Goal: Download file/media

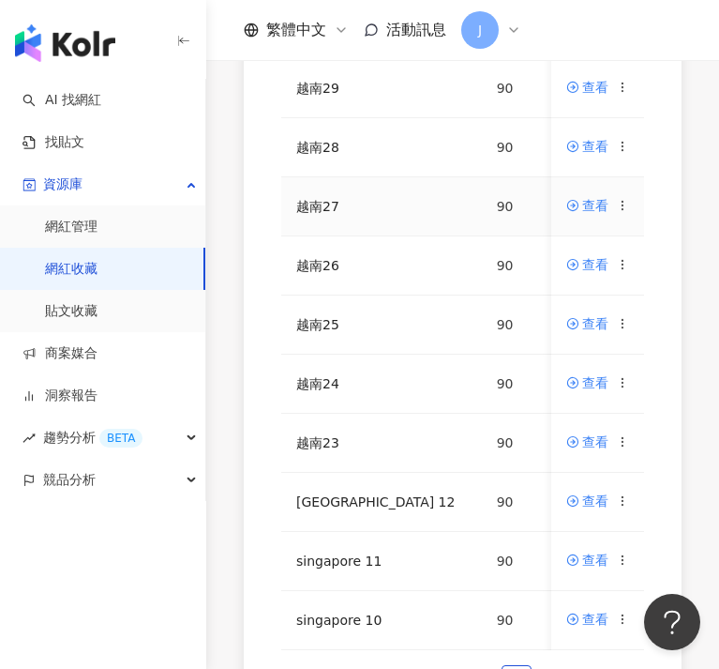
scroll to position [356, 0]
click at [618, 381] on icon at bounding box center [622, 382] width 13 height 13
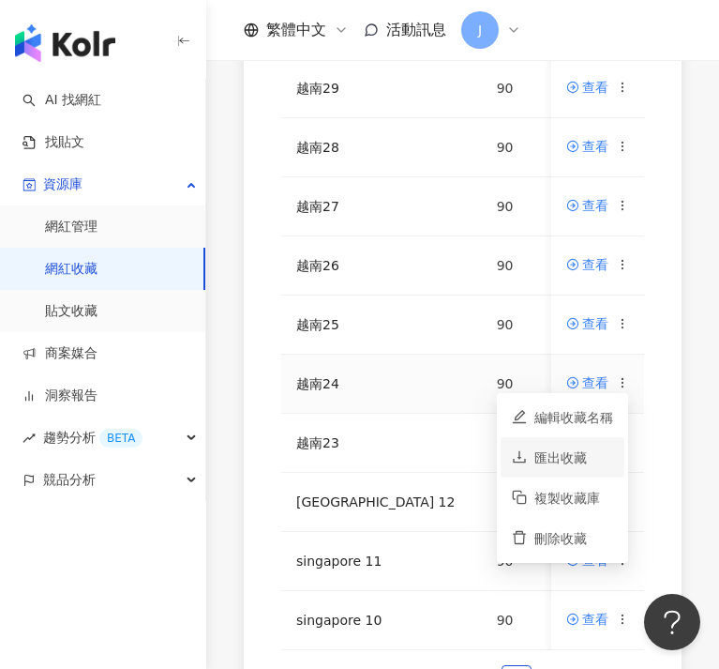
click at [556, 456] on div "匯出收藏" at bounding box center [574, 457] width 79 height 21
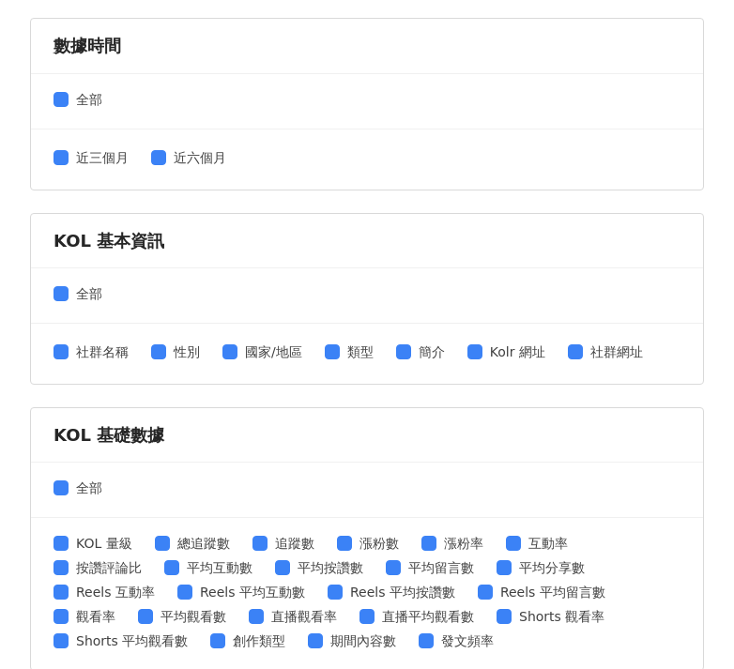
scroll to position [300, 0]
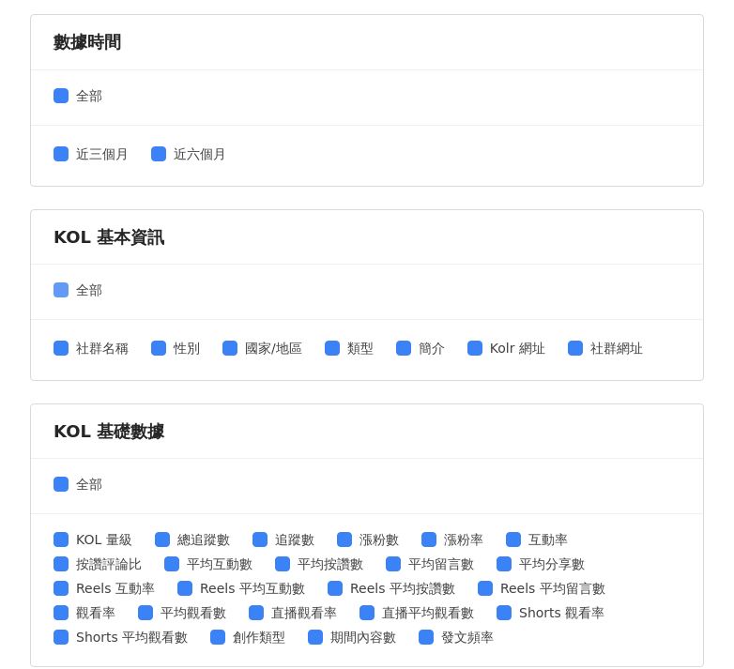
click at [68, 291] on span "全部" at bounding box center [88, 290] width 41 height 21
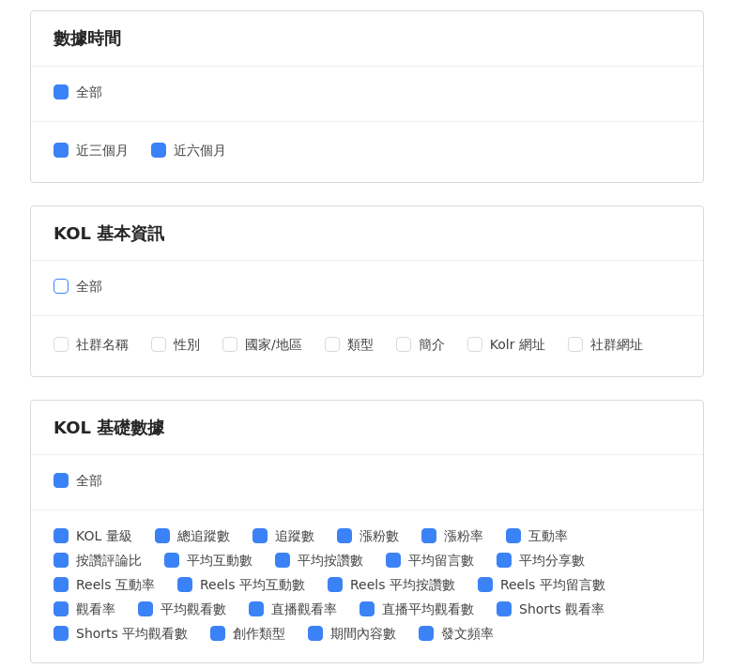
click at [73, 286] on span "全部" at bounding box center [88, 286] width 41 height 21
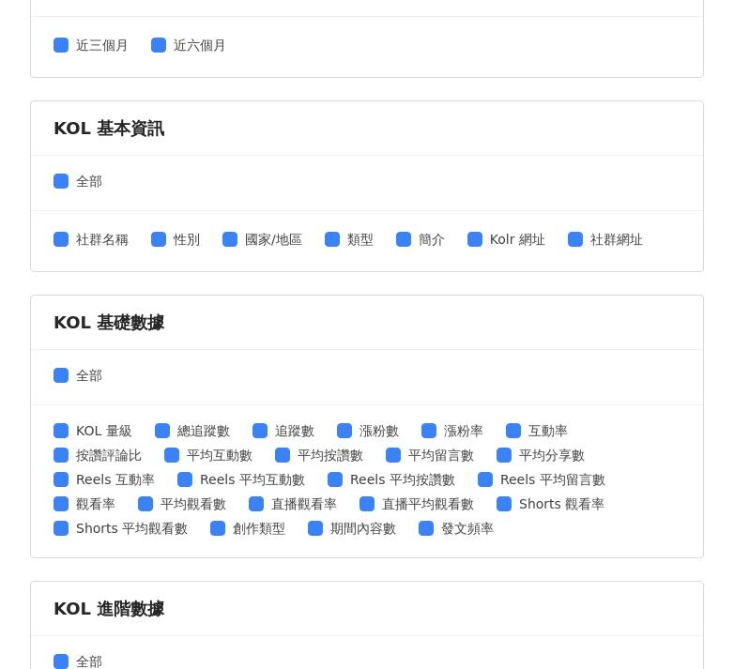
scroll to position [462, 0]
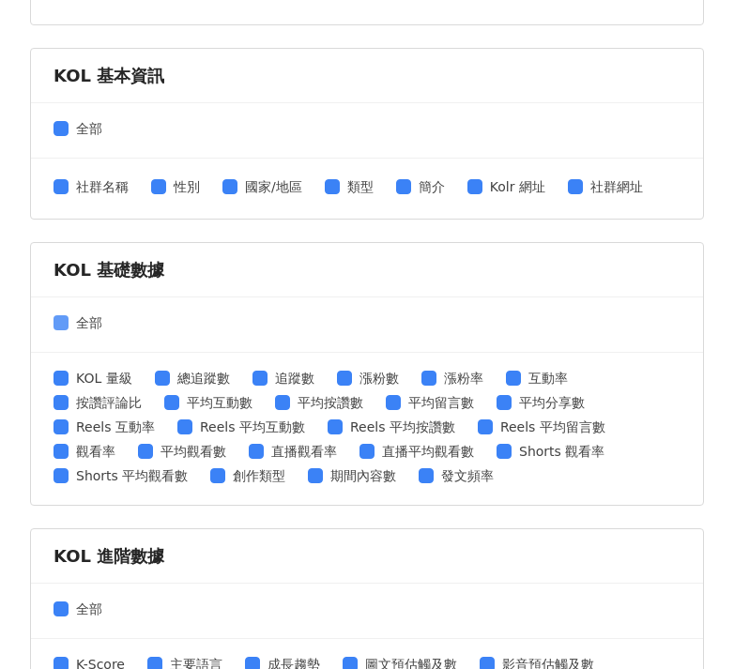
click at [68, 321] on span "全部" at bounding box center [88, 322] width 41 height 21
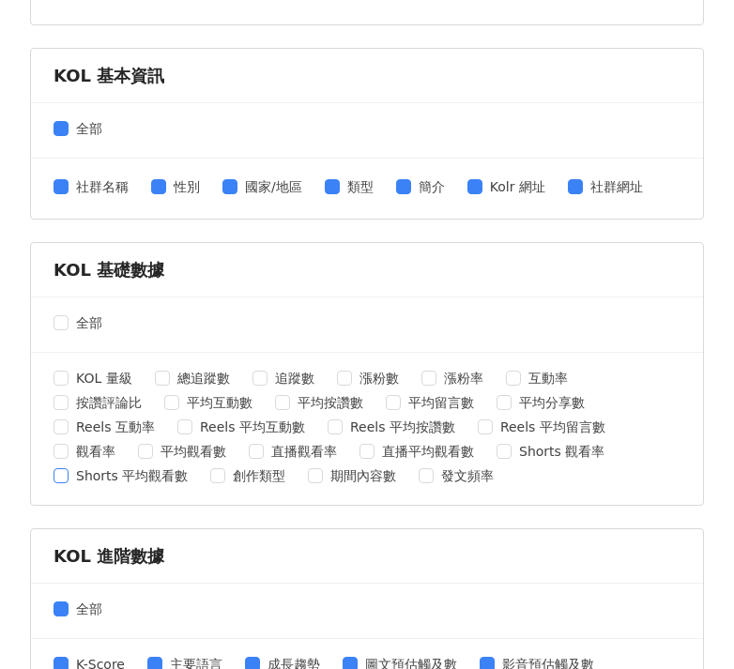
scroll to position [798, 0]
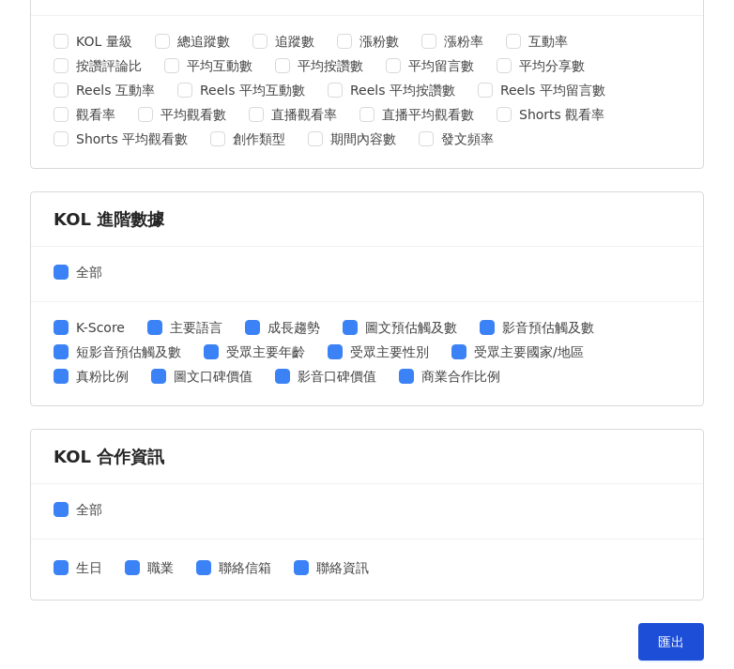
drag, startPoint x: 63, startPoint y: 278, endPoint x: 65, endPoint y: 294, distance: 16.1
click at [63, 278] on span at bounding box center [60, 272] width 15 height 15
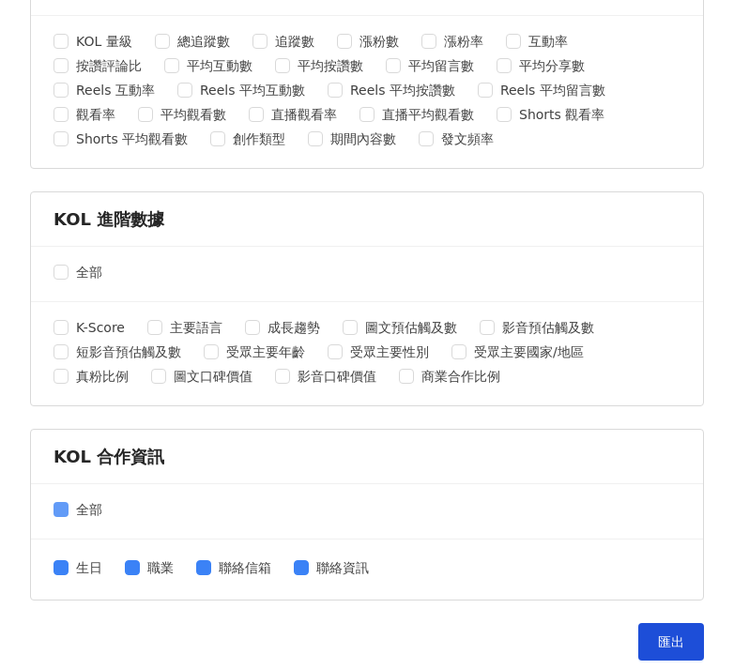
click at [68, 506] on span "全部" at bounding box center [88, 509] width 41 height 21
click at [673, 637] on button "匯出" at bounding box center [671, 642] width 66 height 38
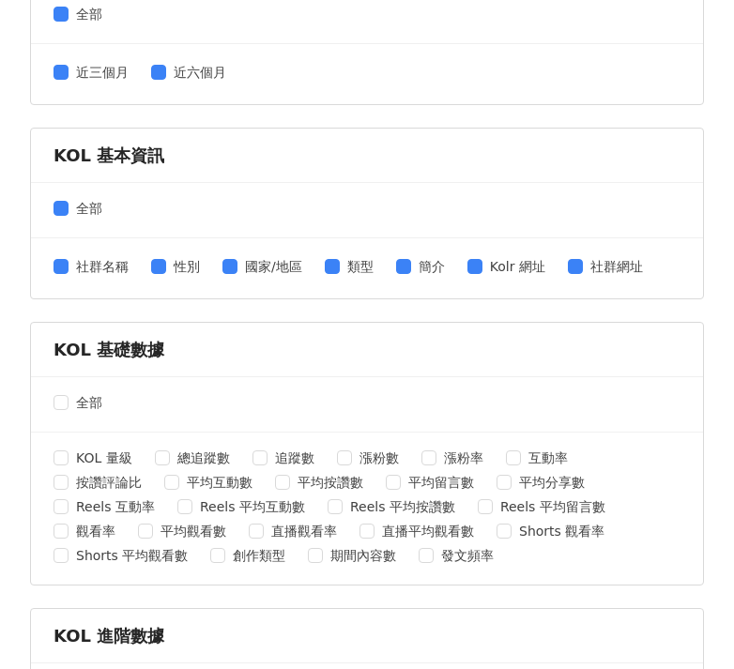
scroll to position [0, 0]
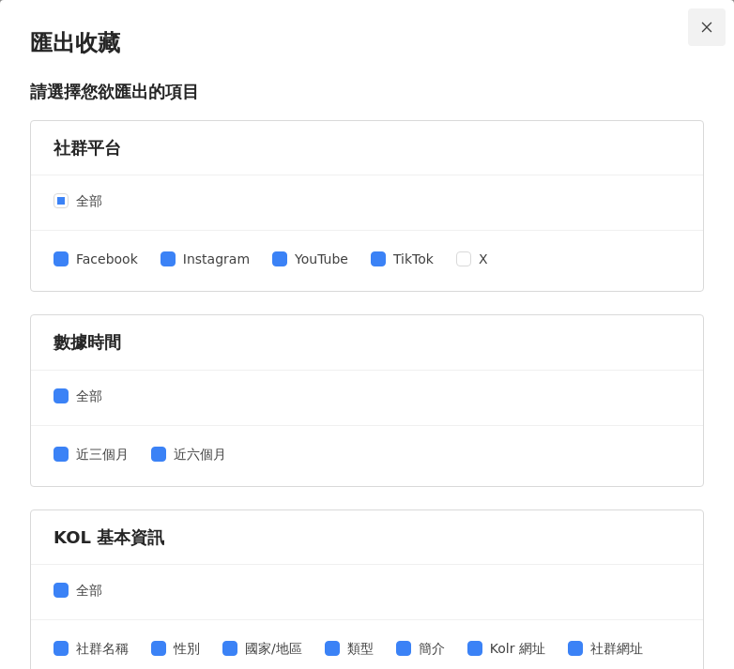
click at [700, 32] on icon "close" at bounding box center [706, 27] width 13 height 13
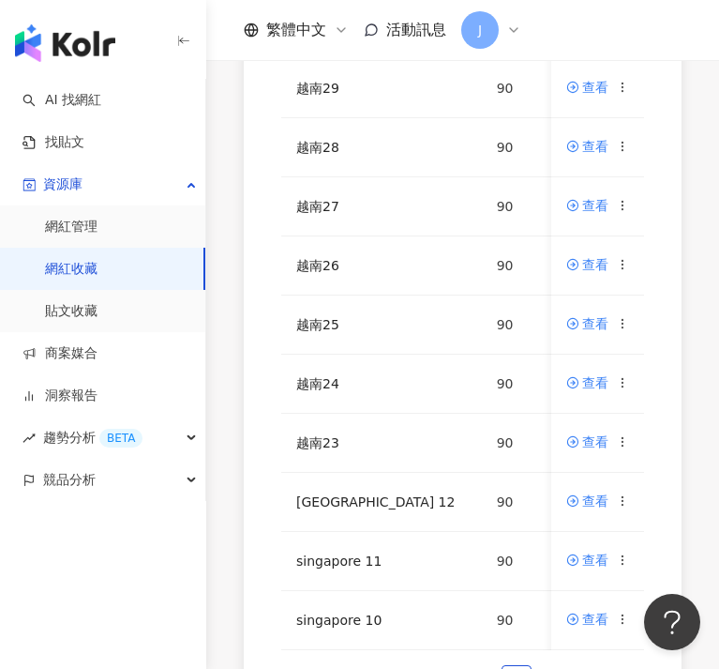
click at [246, 589] on div "網紅名稱 收藏名稱 網紅人數 最後編輯時間 建立者 操作 越南29 90 [DATE] 10:42 [PERSON_NAME] 查看 越南28 90 [DAT…" at bounding box center [463, 302] width 438 height 892
click at [626, 323] on icon at bounding box center [622, 323] width 13 height 13
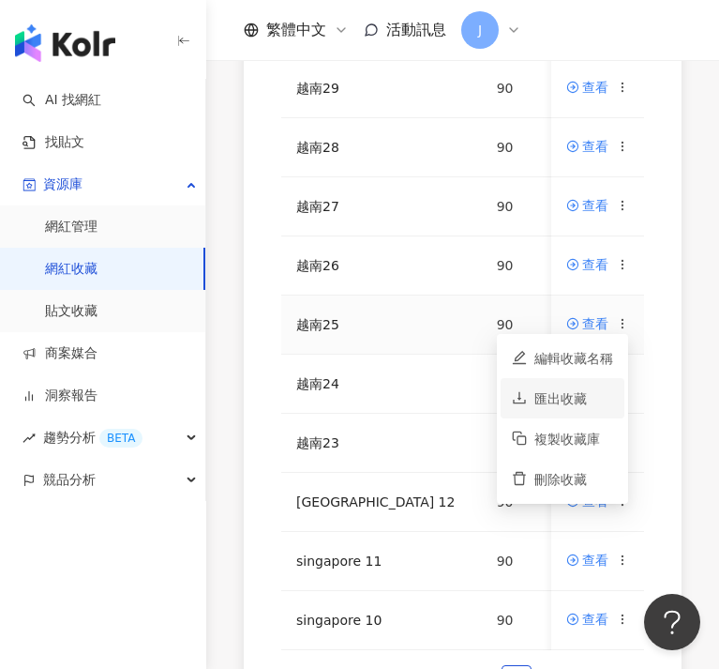
click at [573, 403] on div "匯出收藏" at bounding box center [574, 398] width 79 height 21
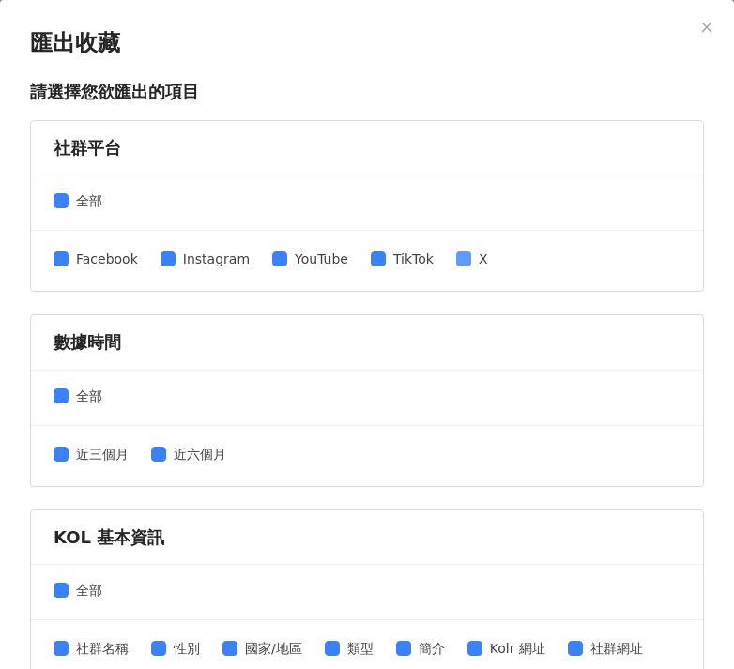
click at [456, 265] on span at bounding box center [463, 258] width 15 height 15
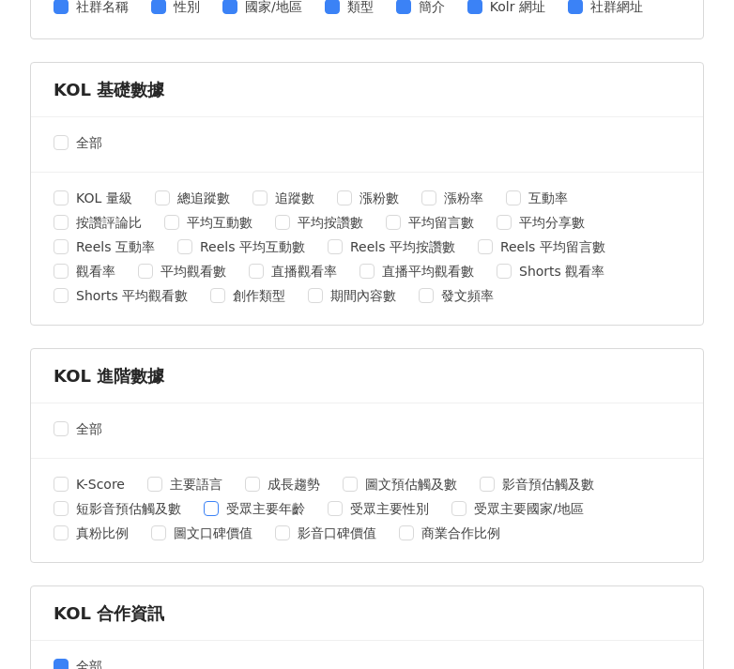
scroll to position [811, 0]
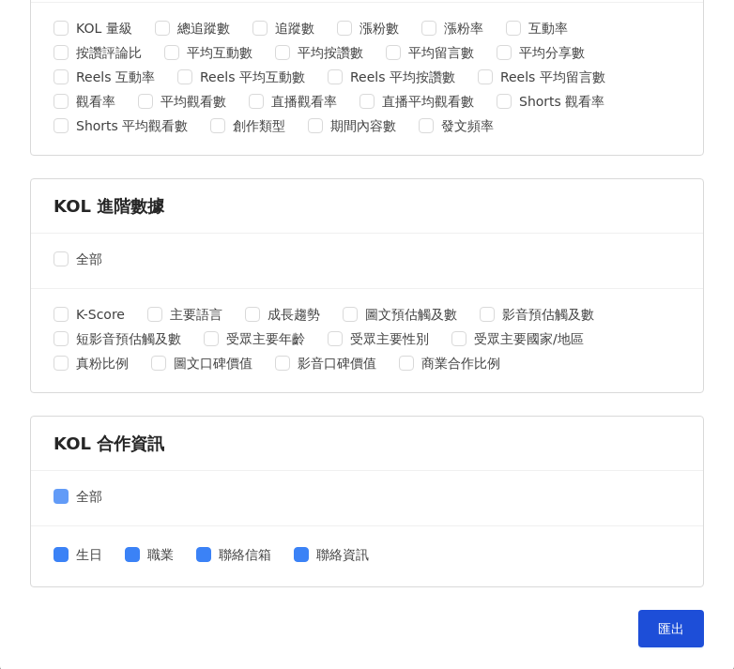
click at [73, 489] on span "全部" at bounding box center [88, 496] width 41 height 21
click at [673, 624] on button "匯出" at bounding box center [671, 629] width 66 height 38
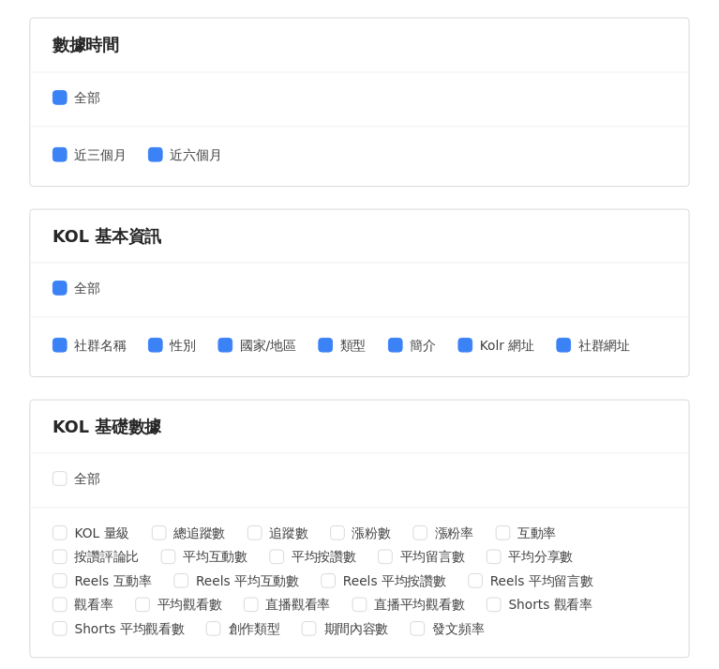
scroll to position [0, 0]
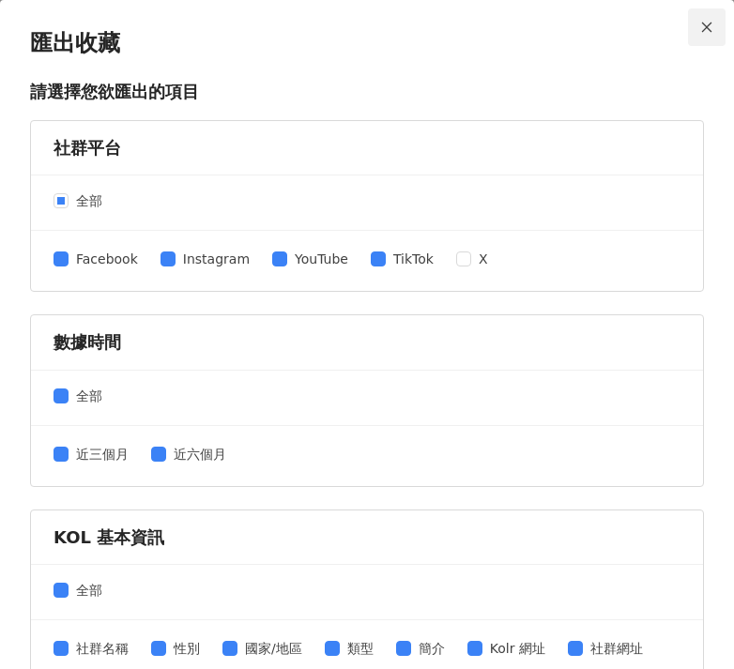
click at [700, 31] on icon "close" at bounding box center [706, 27] width 13 height 13
